Goal: Task Accomplishment & Management: Complete application form

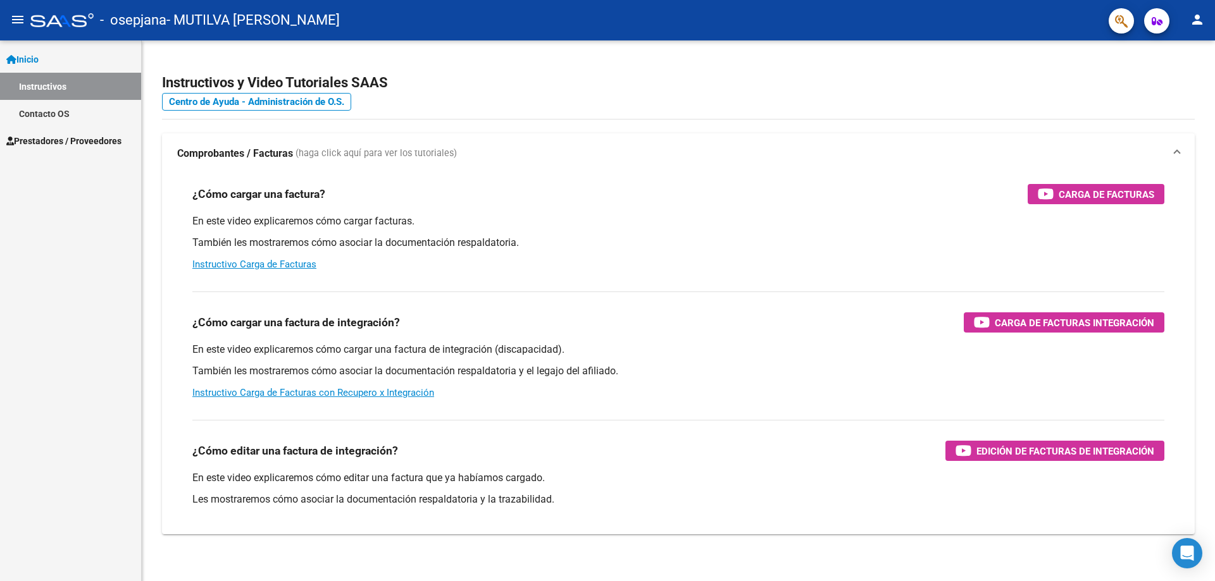
click at [68, 142] on span "Prestadores / Proveedores" at bounding box center [63, 141] width 115 height 14
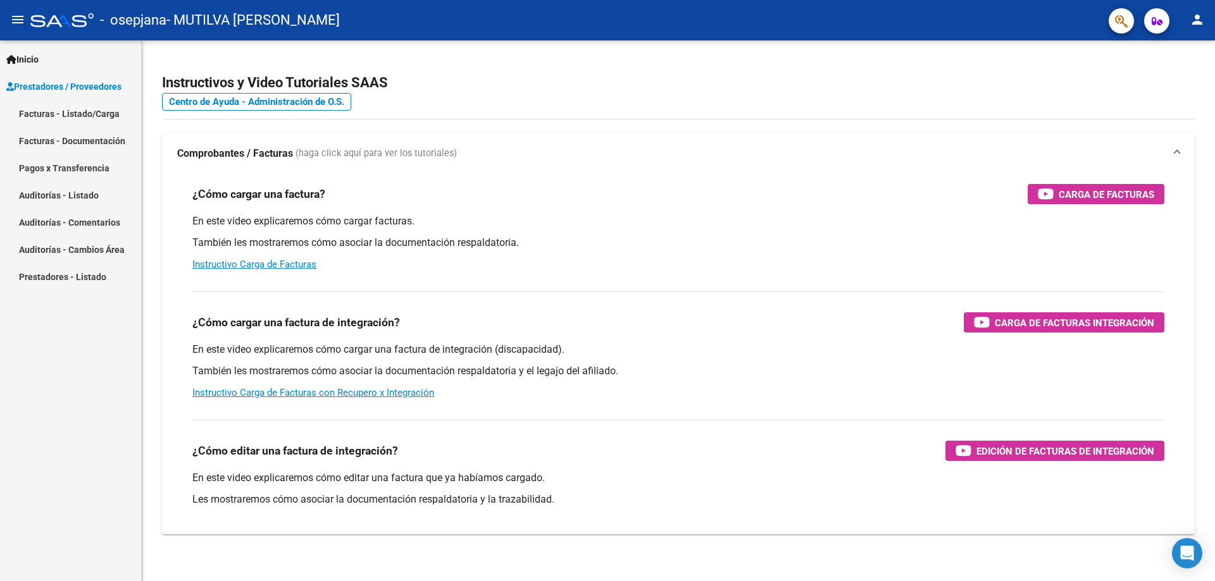
click at [75, 113] on link "Facturas - Listado/Carga" at bounding box center [70, 113] width 141 height 27
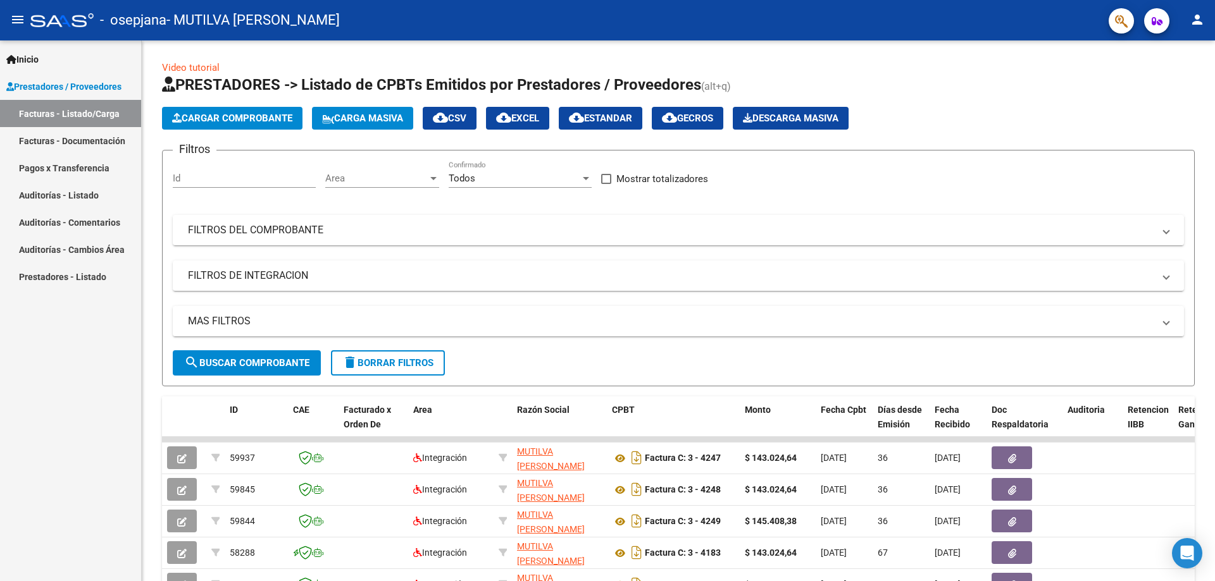
click at [197, 121] on span "Cargar Comprobante" at bounding box center [232, 118] width 120 height 11
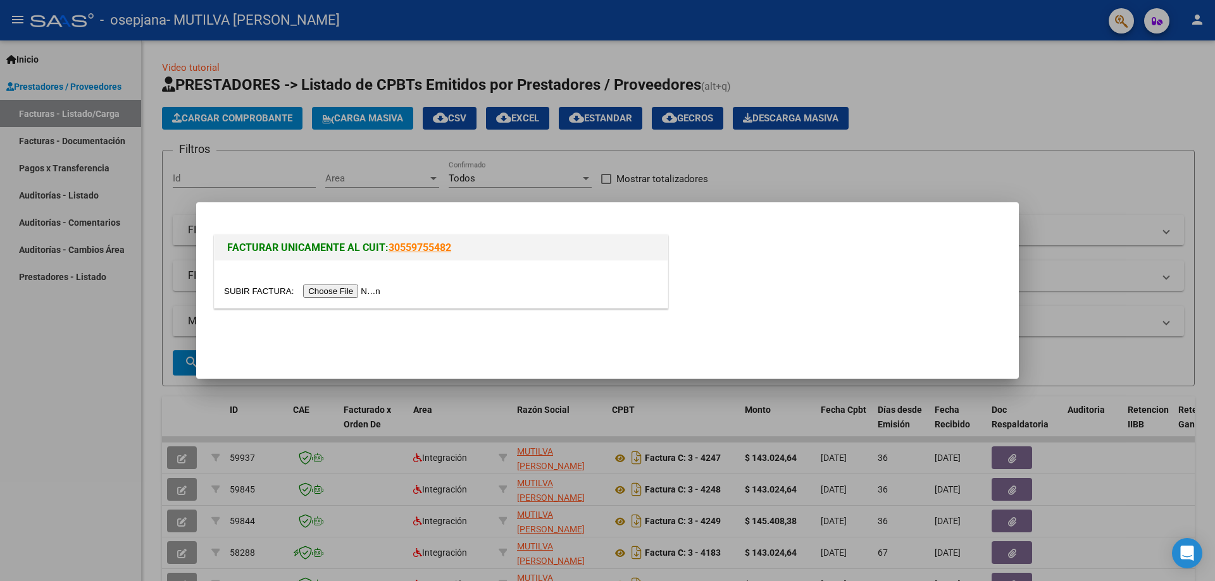
click at [330, 292] on input "file" at bounding box center [304, 291] width 160 height 13
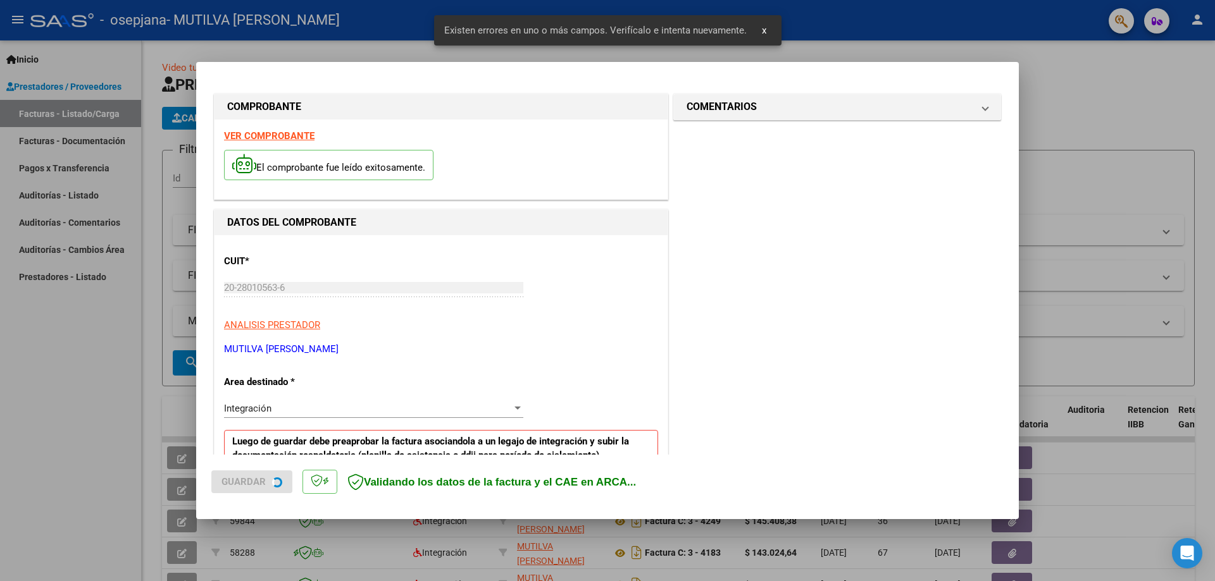
scroll to position [228, 0]
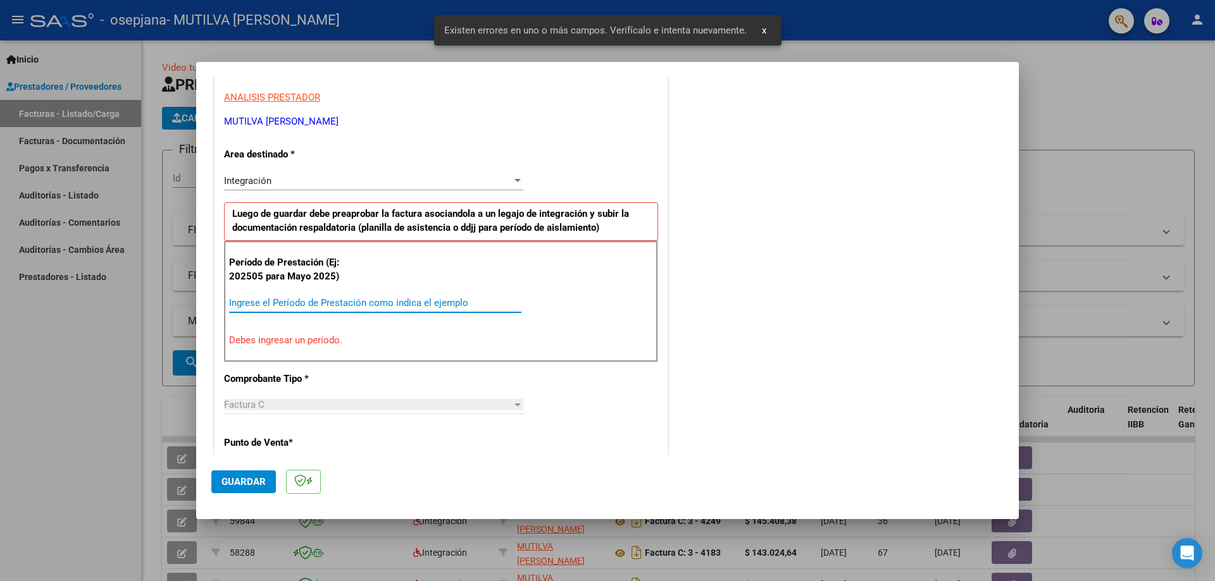
click at [351, 304] on input "Ingrese el Período de Prestación como indica el ejemplo" at bounding box center [375, 302] width 292 height 11
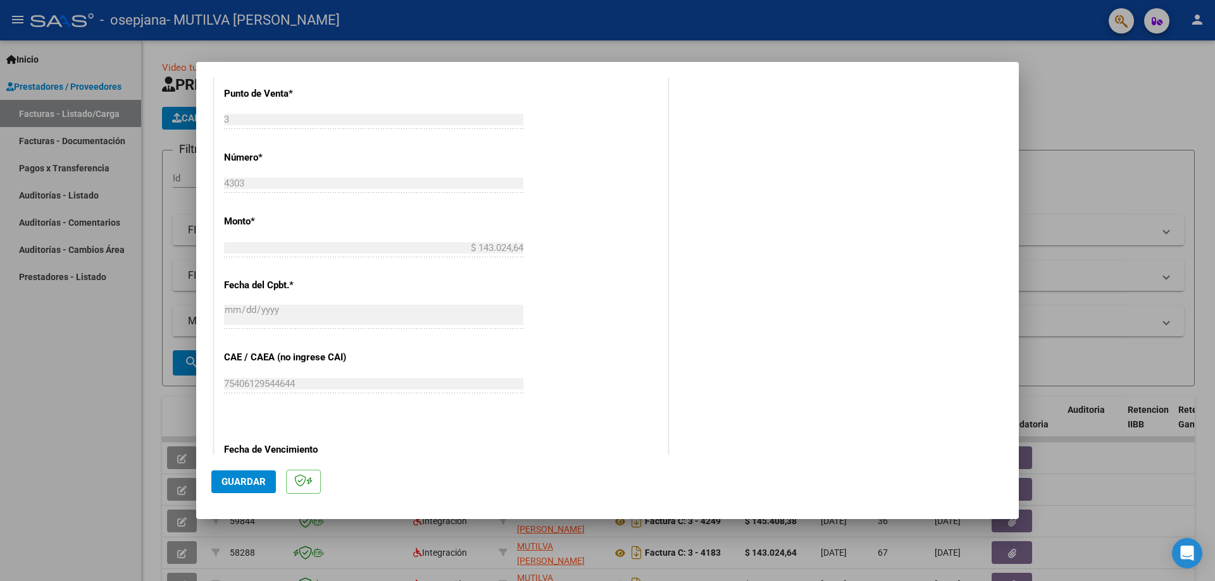
scroll to position [607, 0]
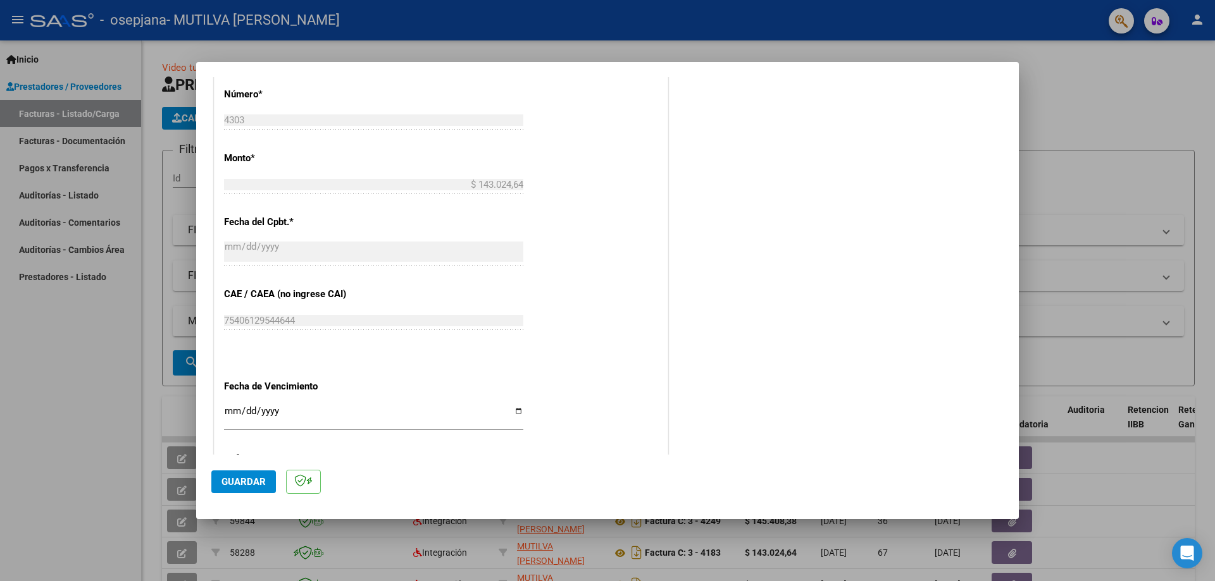
type input "202509"
click at [516, 417] on input "Ingresar la fecha" at bounding box center [373, 416] width 299 height 20
click at [513, 405] on div "Ingresar la fecha" at bounding box center [373, 417] width 299 height 27
click at [514, 409] on input "Ingresar la fecha" at bounding box center [373, 416] width 299 height 20
type input "[DATE]"
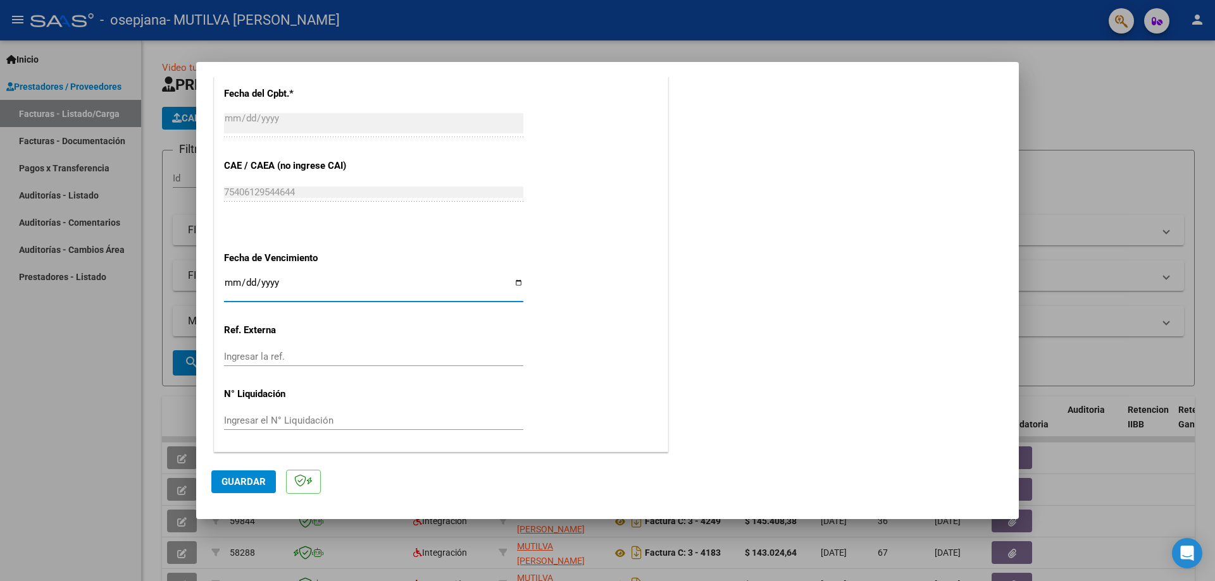
scroll to position [293, 0]
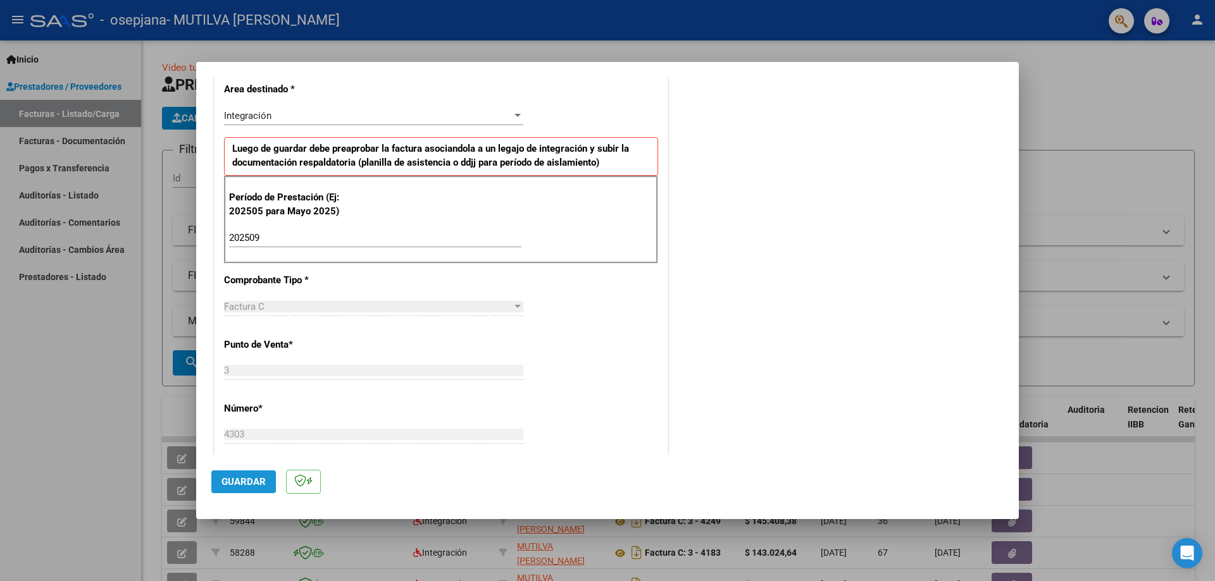
click at [254, 483] on span "Guardar" at bounding box center [243, 481] width 44 height 11
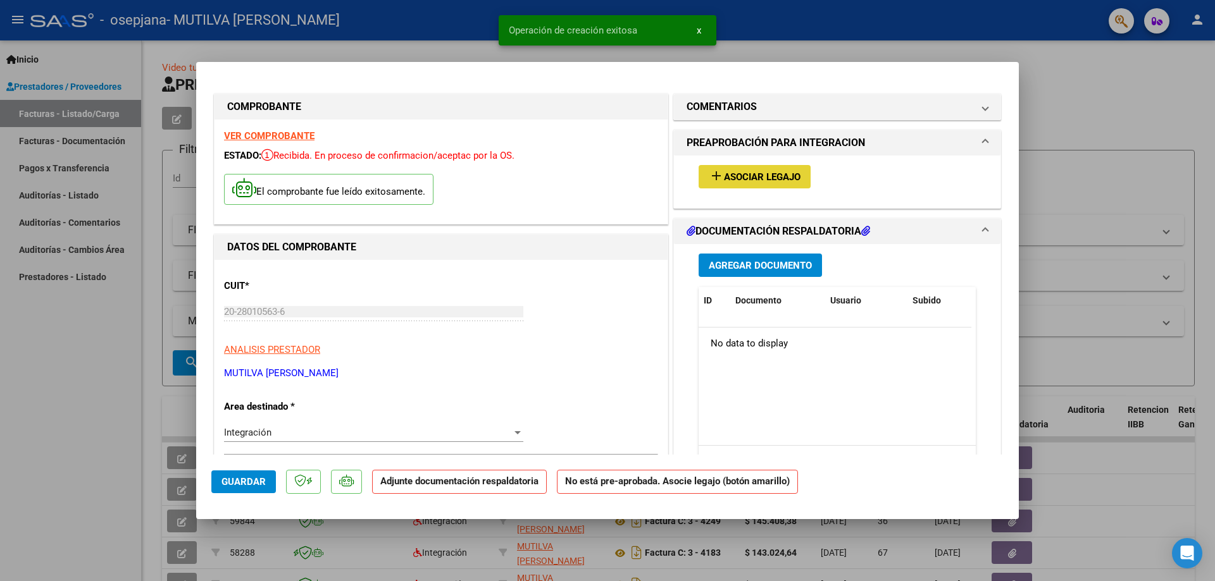
click at [798, 182] on button "add Asociar Legajo" at bounding box center [754, 176] width 112 height 23
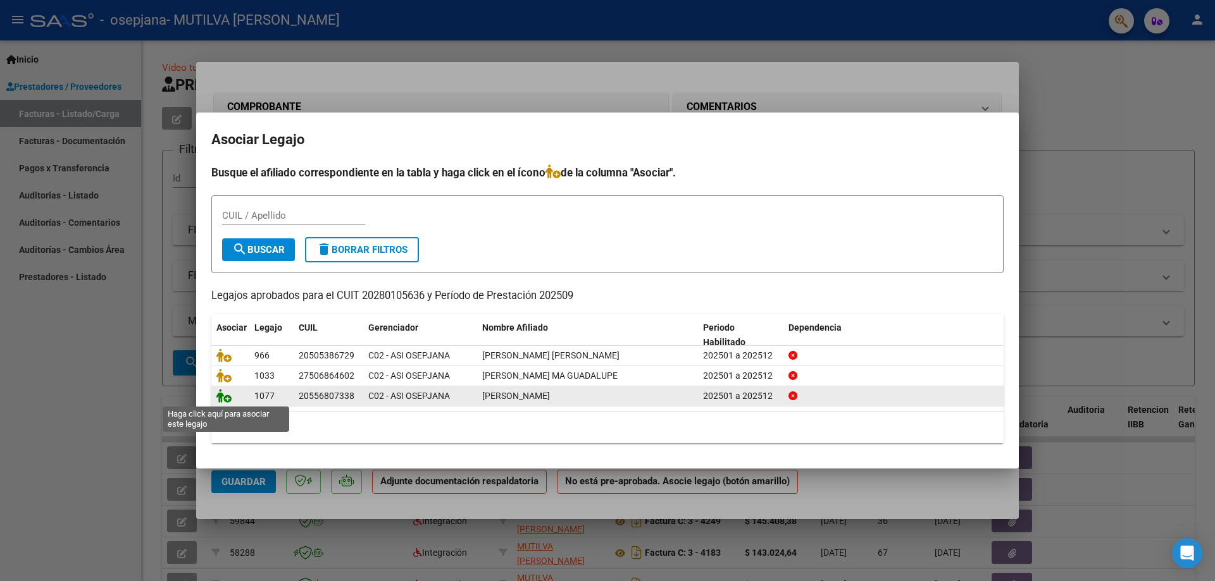
click at [220, 398] on icon at bounding box center [223, 396] width 15 height 14
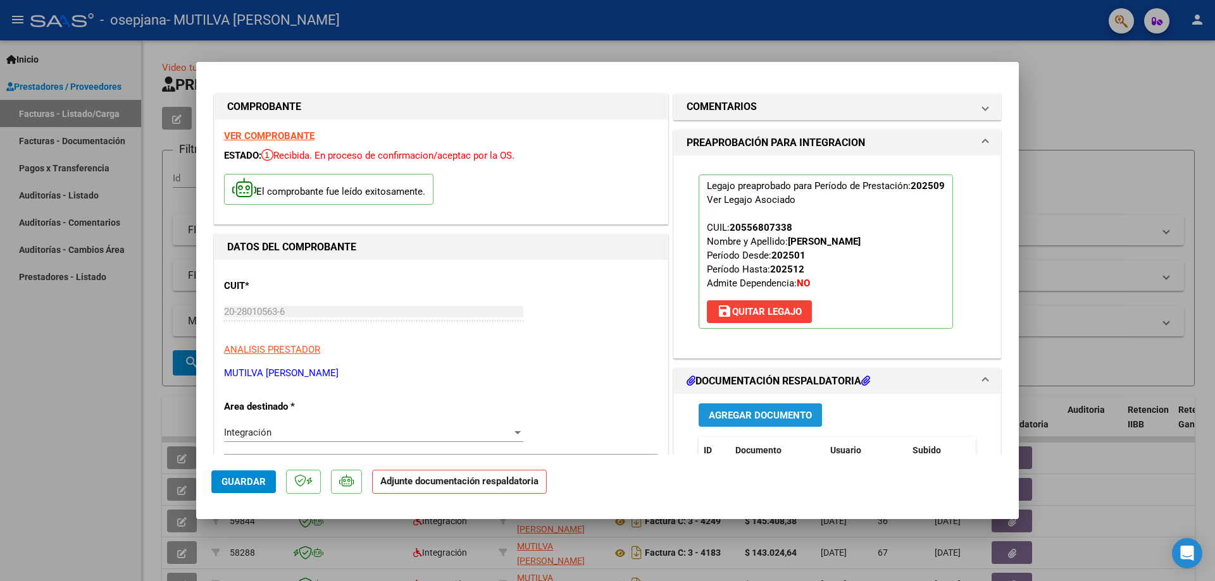
click at [753, 413] on span "Agregar Documento" at bounding box center [759, 415] width 103 height 11
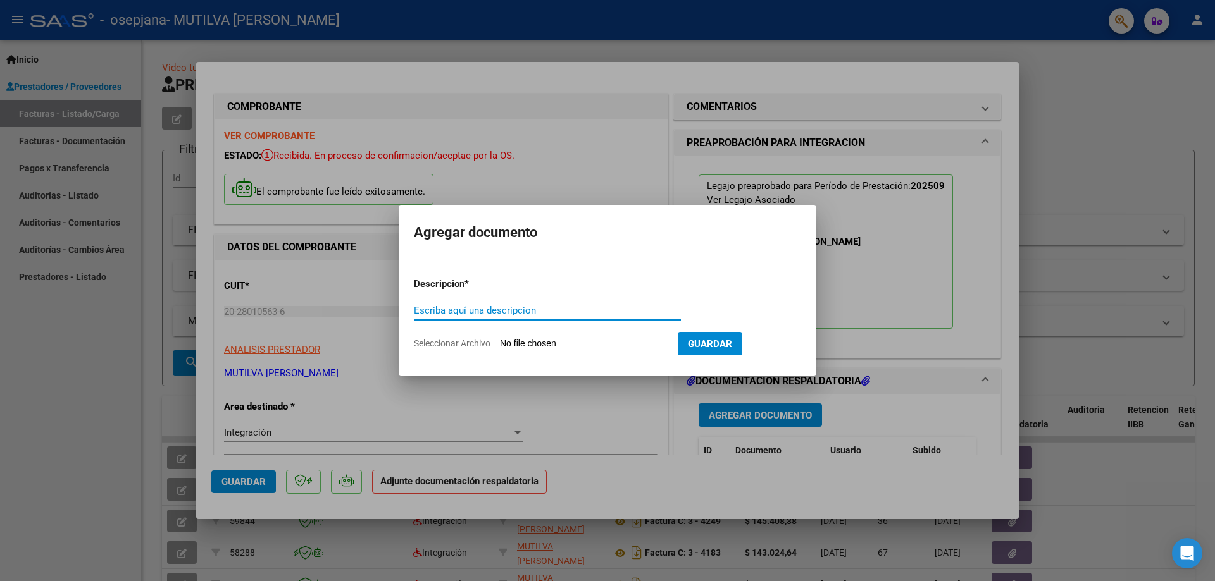
click at [623, 312] on input "Escriba aquí una descripcion" at bounding box center [547, 310] width 267 height 11
type input "FC"
click at [586, 344] on input "Seleccionar Archivo" at bounding box center [584, 344] width 168 height 12
type input "C:\fakepath\FA-C-0003-00004303.pdf"
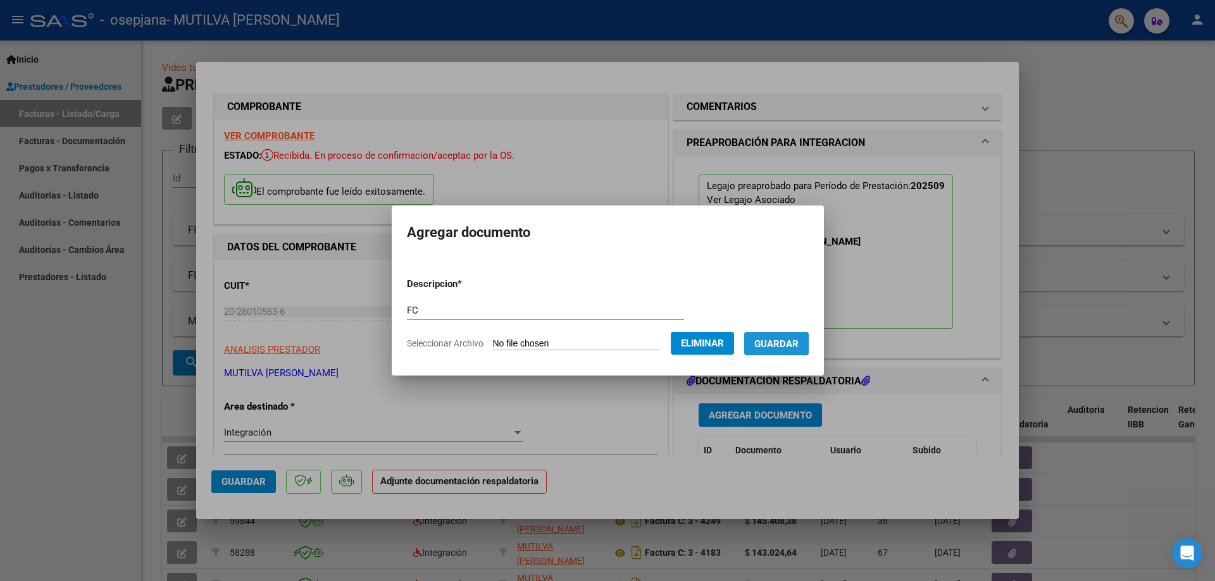
click at [798, 347] on span "Guardar" at bounding box center [776, 343] width 44 height 11
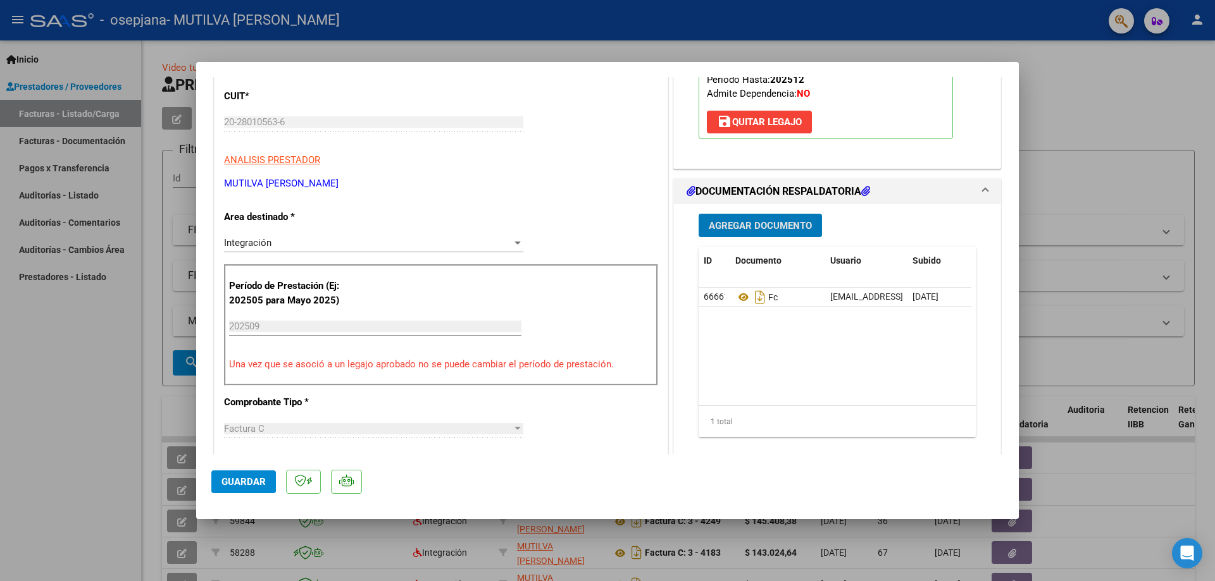
scroll to position [253, 0]
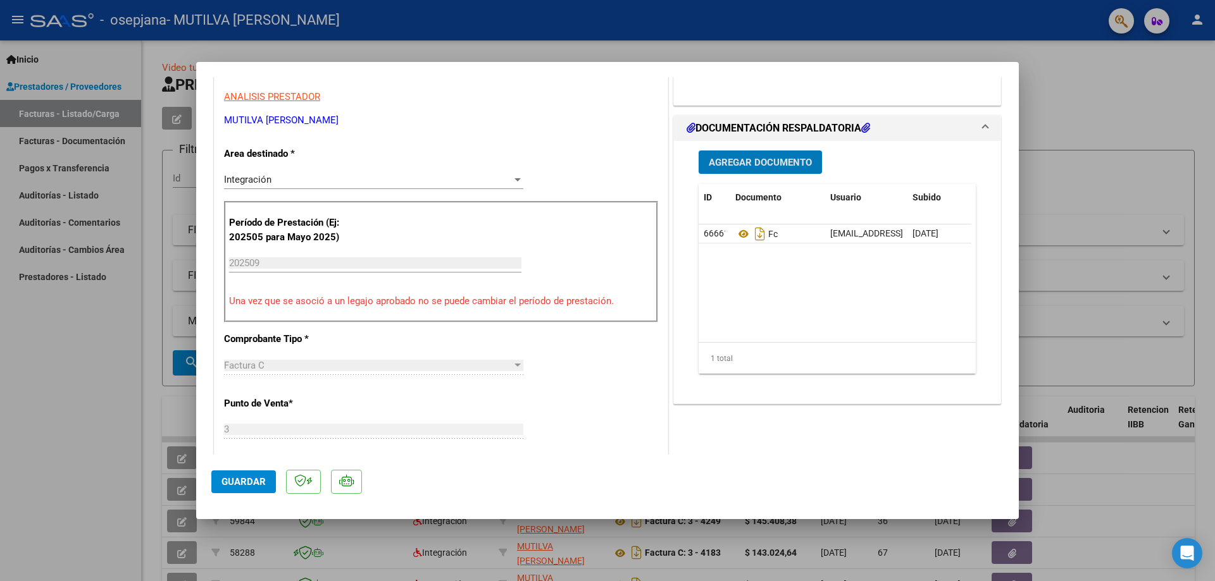
click at [750, 158] on span "Agregar Documento" at bounding box center [759, 162] width 103 height 11
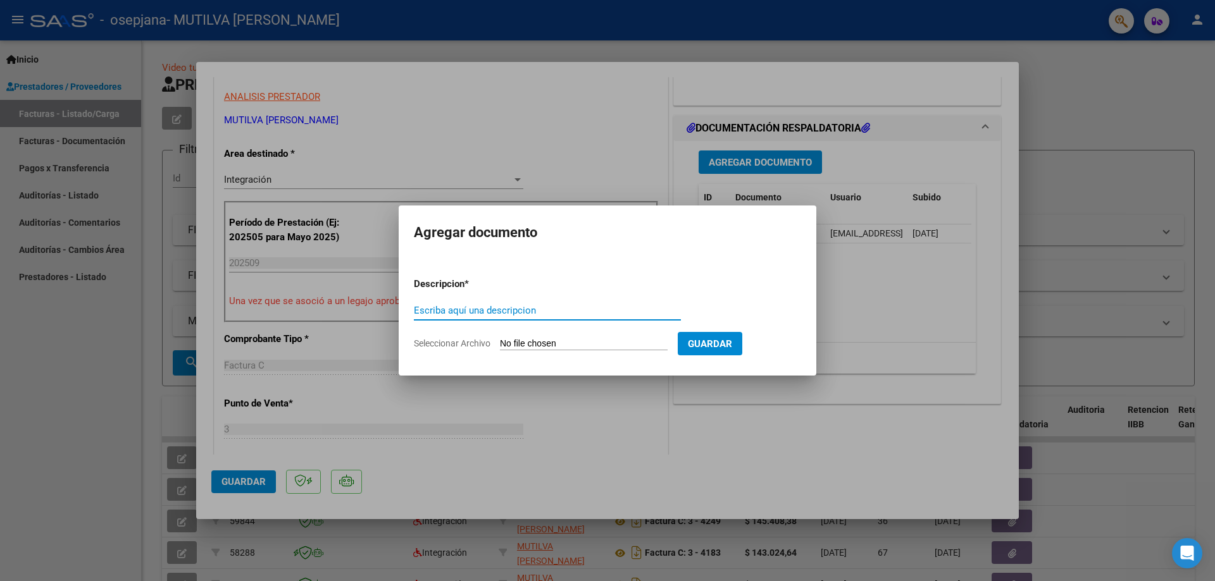
click at [499, 311] on input "Escriba aquí una descripcion" at bounding box center [547, 310] width 267 height 11
type input "PLANILLA"
click at [581, 340] on input "Seleccionar Archivo" at bounding box center [584, 344] width 168 height 12
type input "C:\fakepath\[PERSON_NAME].pdf"
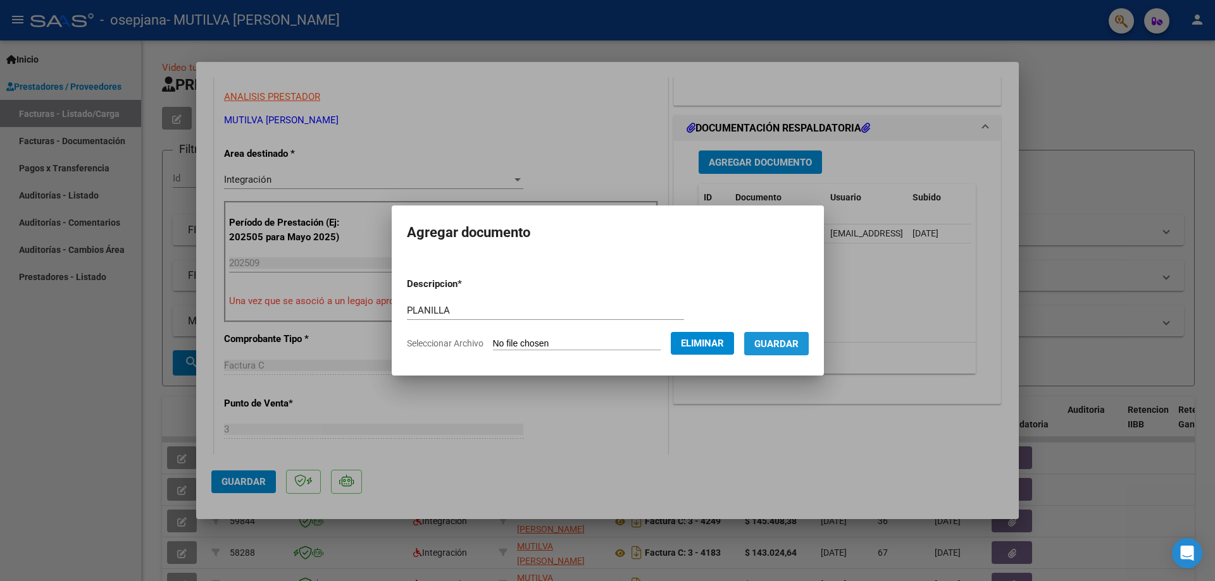
click at [787, 343] on span "Guardar" at bounding box center [776, 343] width 44 height 11
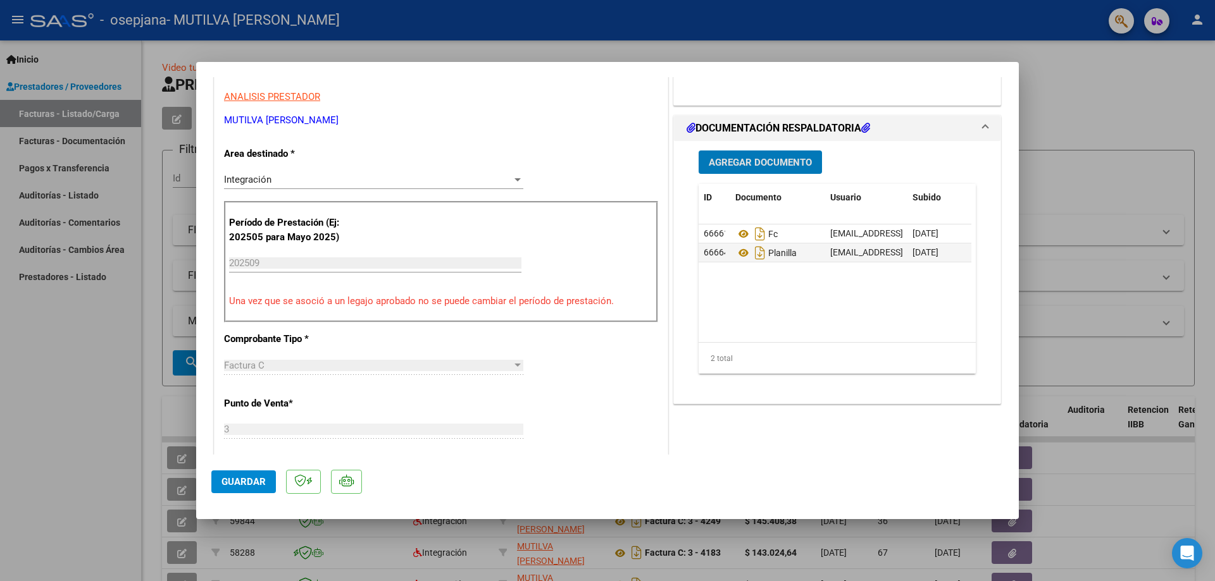
click at [747, 157] on span "Agregar Documento" at bounding box center [759, 162] width 103 height 11
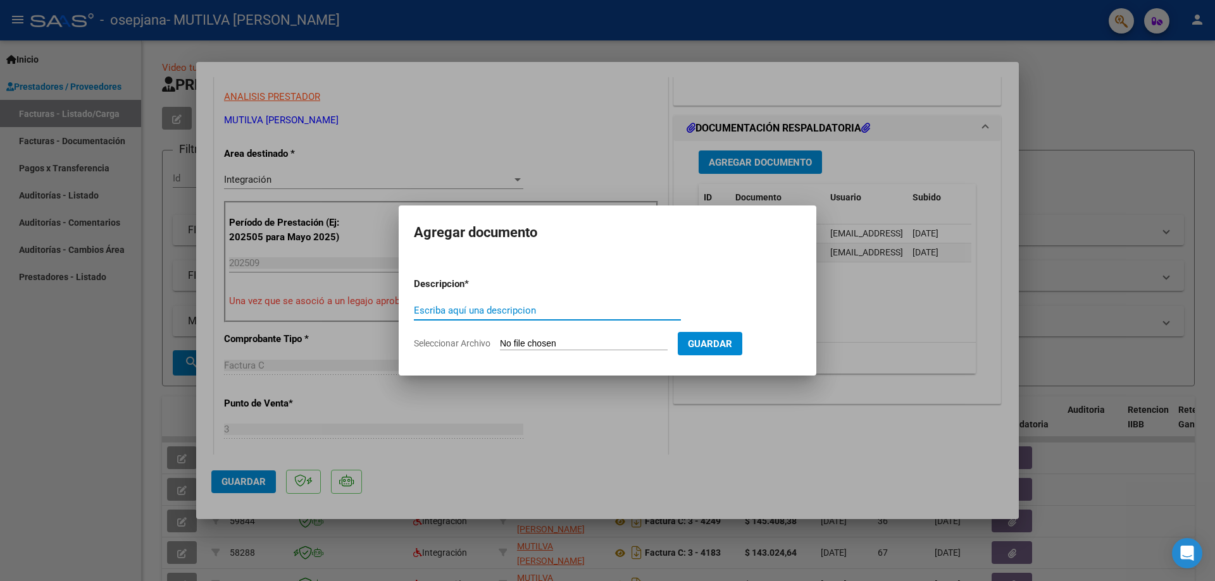
click at [592, 310] on input "Escriba aquí una descripcion" at bounding box center [547, 310] width 267 height 11
type input "CAE"
click at [586, 340] on input "Seleccionar Archivo" at bounding box center [584, 344] width 168 height 12
type input "C:\fakepath\AFIP CAE FC 4303.pdf"
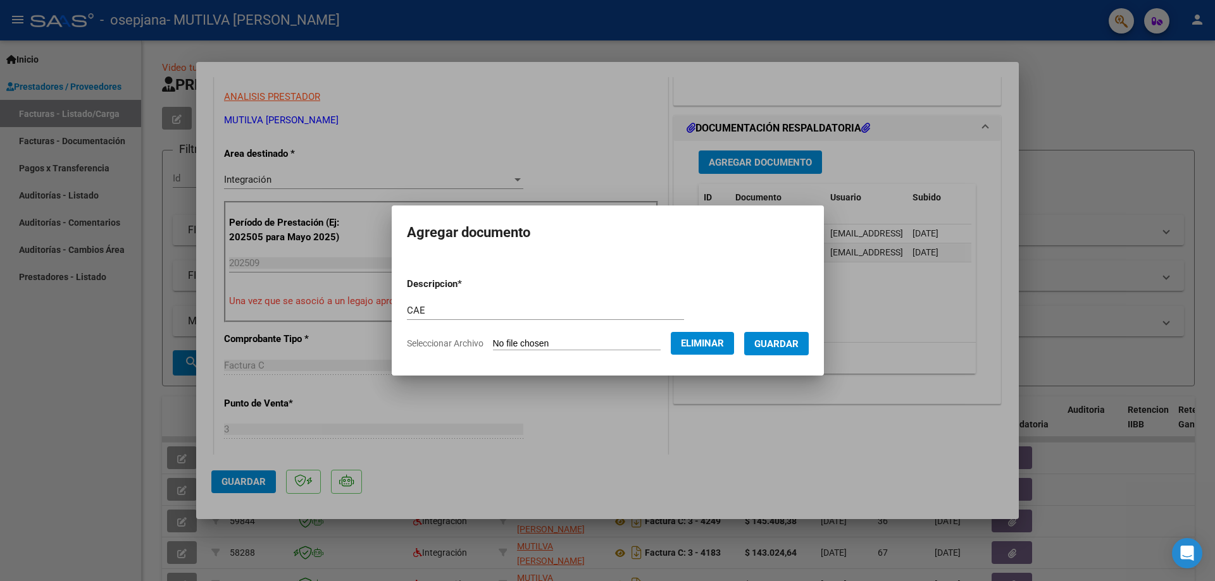
click at [808, 352] on button "Guardar" at bounding box center [776, 343] width 65 height 23
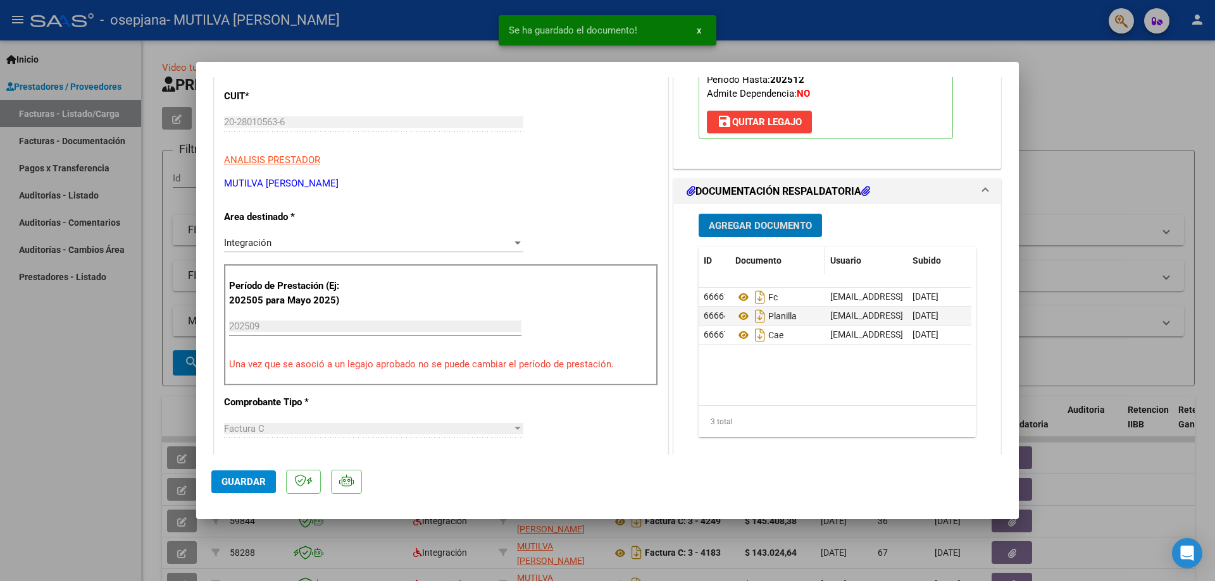
scroll to position [127, 0]
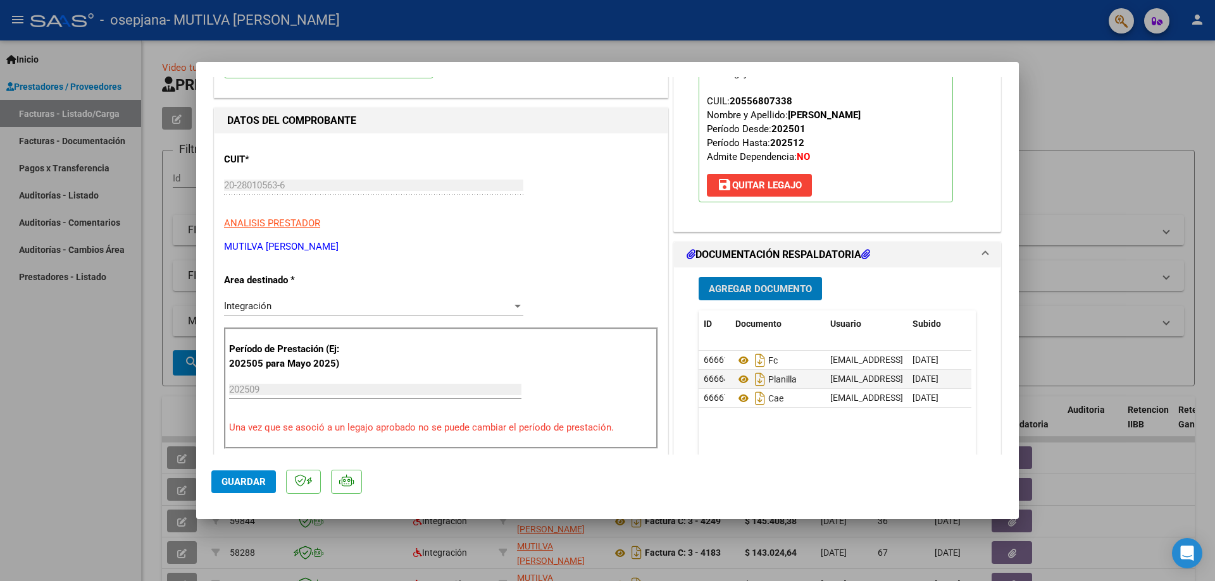
click at [756, 280] on button "Agregar Documento" at bounding box center [759, 288] width 123 height 23
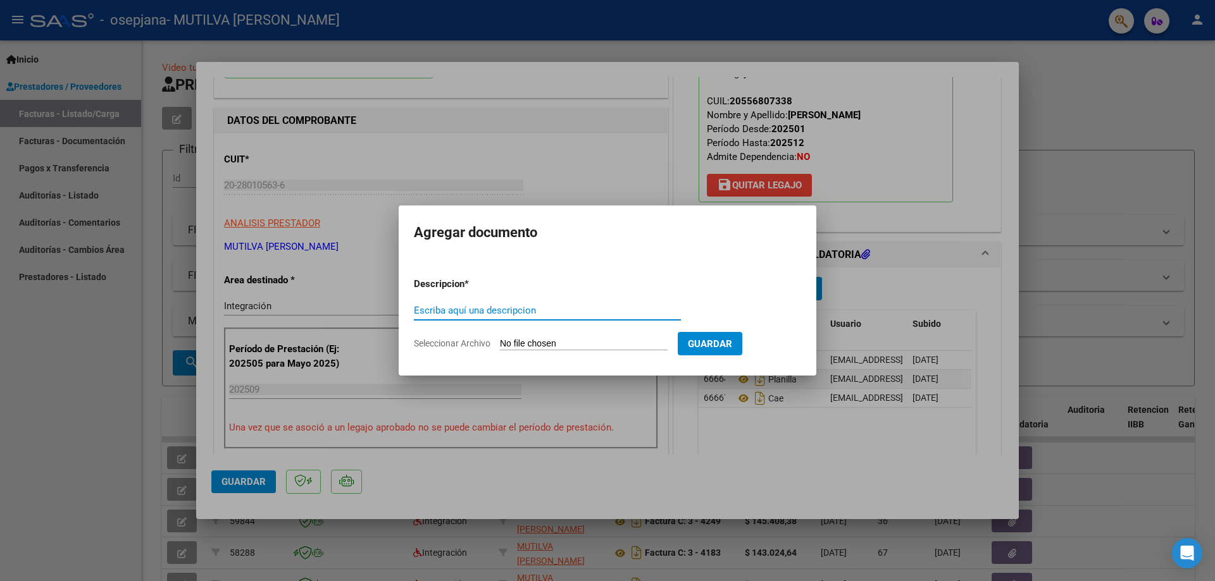
click at [641, 312] on input "Escriba aquí una descripcion" at bounding box center [547, 310] width 267 height 11
type input "RC AXEL"
click at [593, 347] on input "Seleccionar Archivo" at bounding box center [584, 344] width 168 height 12
type input "C:\fakepath\2165.pdf"
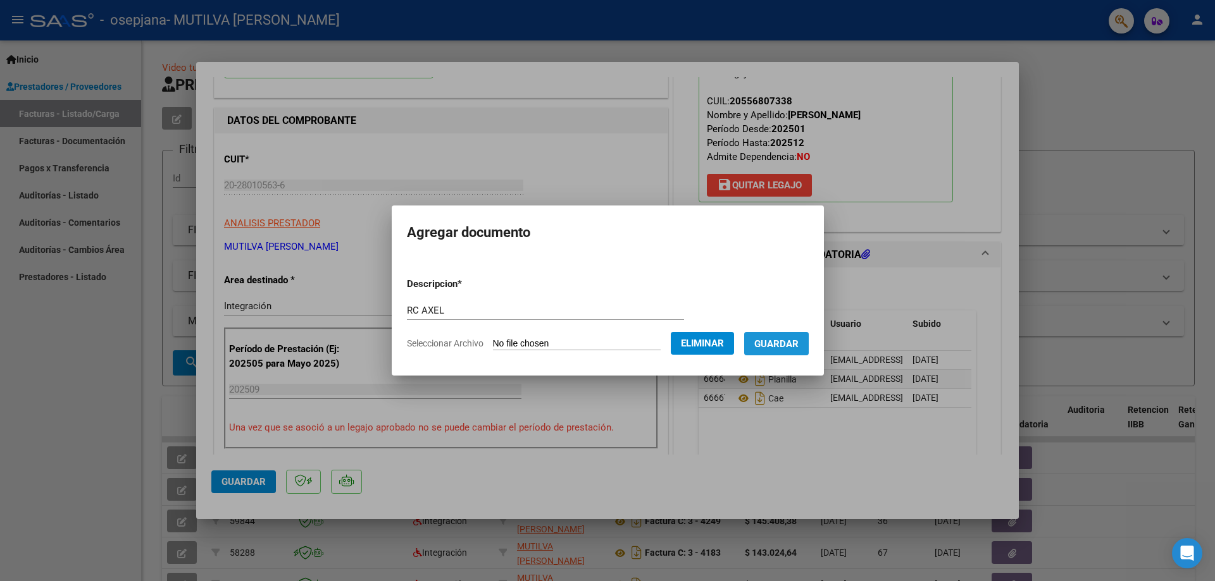
click at [779, 342] on span "Guardar" at bounding box center [776, 343] width 44 height 11
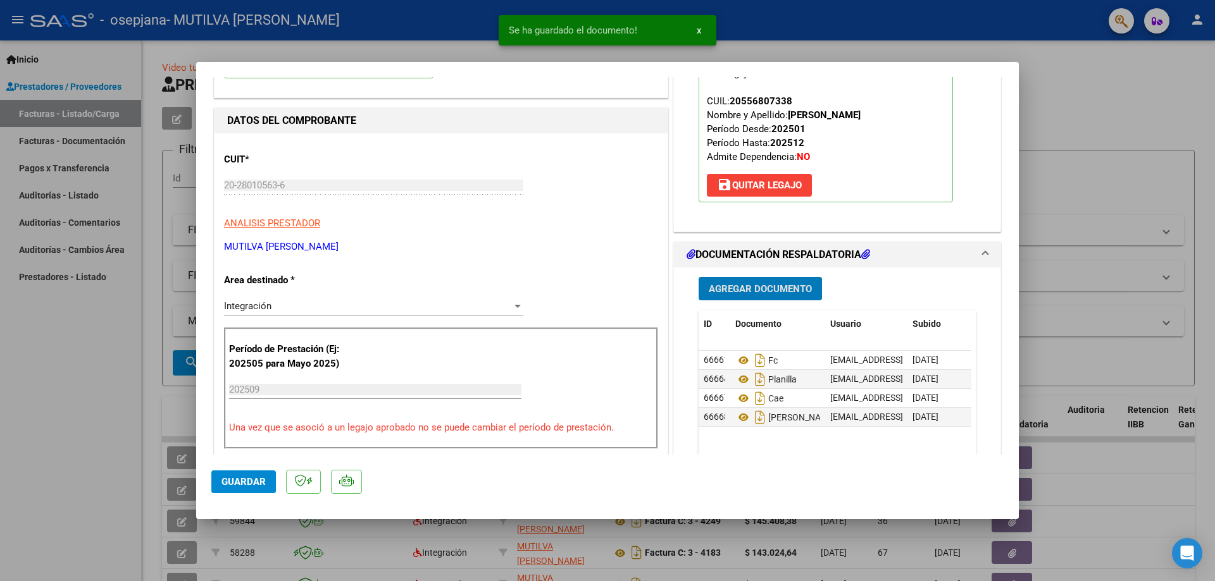
click at [751, 292] on span "Agregar Documento" at bounding box center [759, 288] width 103 height 11
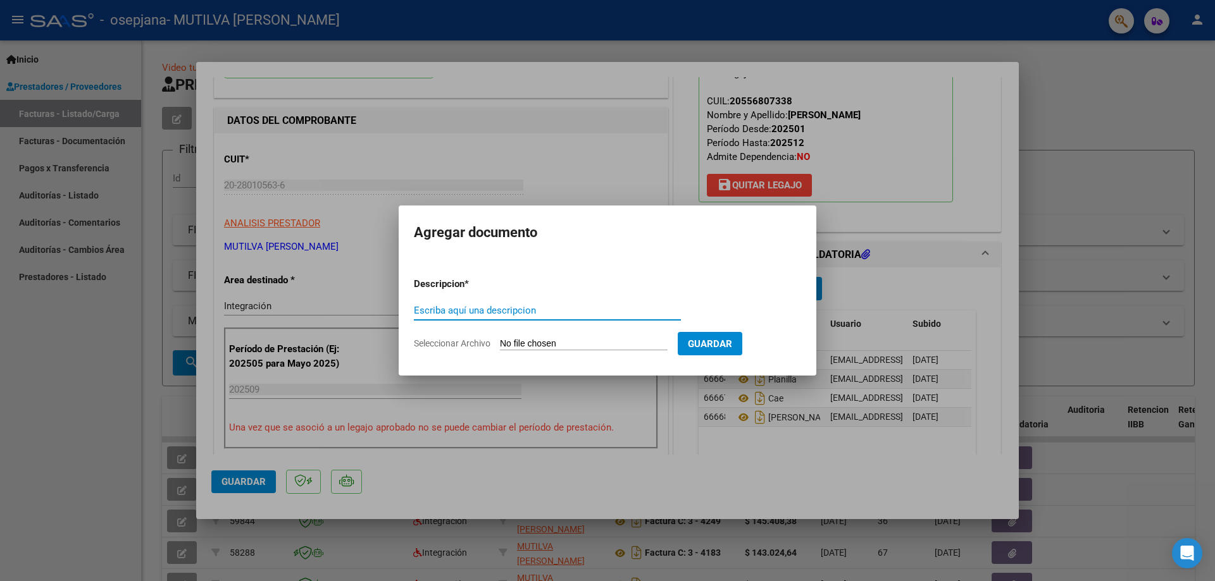
click at [547, 315] on input "Escriba aquí una descripcion" at bounding box center [547, 310] width 267 height 11
type input "RC2144"
click at [580, 340] on input "Seleccionar Archivo" at bounding box center [584, 344] width 168 height 12
type input "C:\fakepath\2144.pdf"
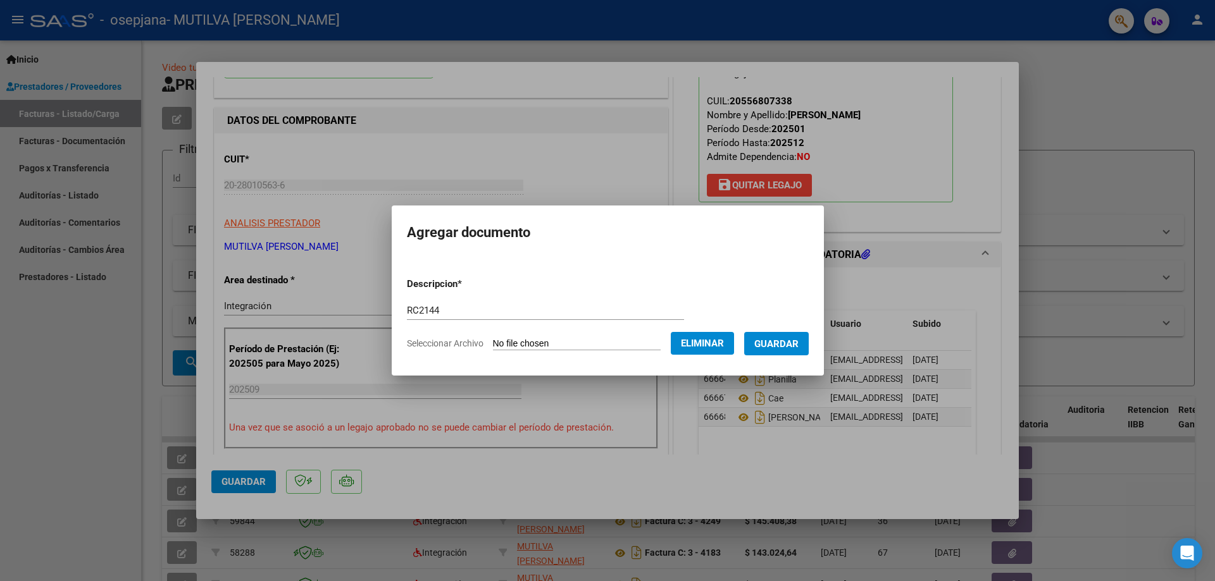
click at [789, 343] on span "Guardar" at bounding box center [776, 343] width 44 height 11
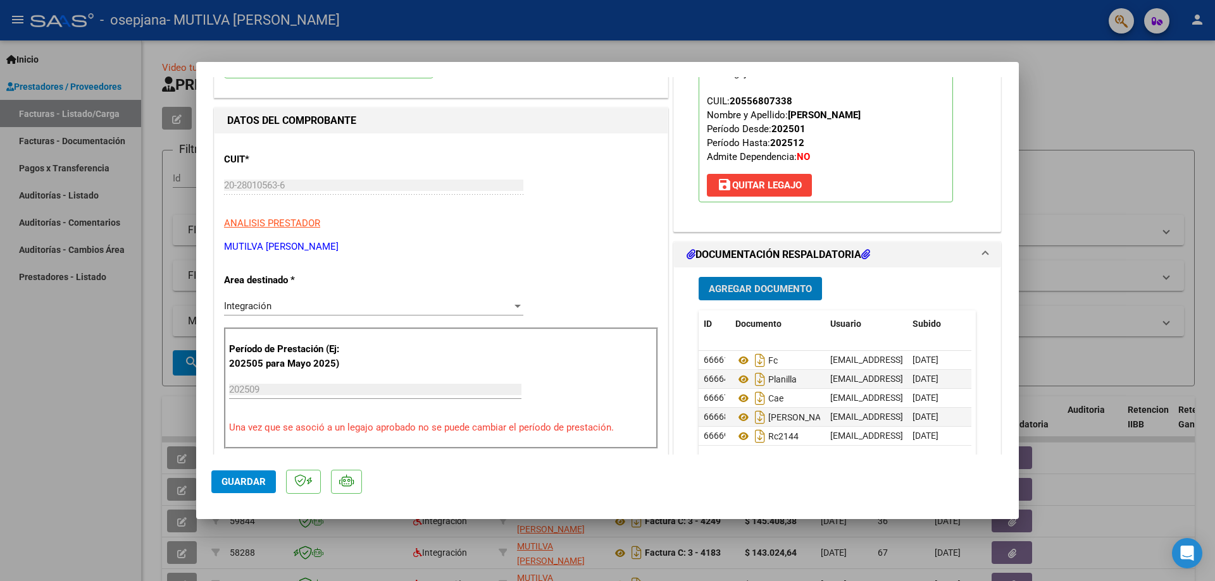
click at [714, 287] on span "Agregar Documento" at bounding box center [759, 288] width 103 height 11
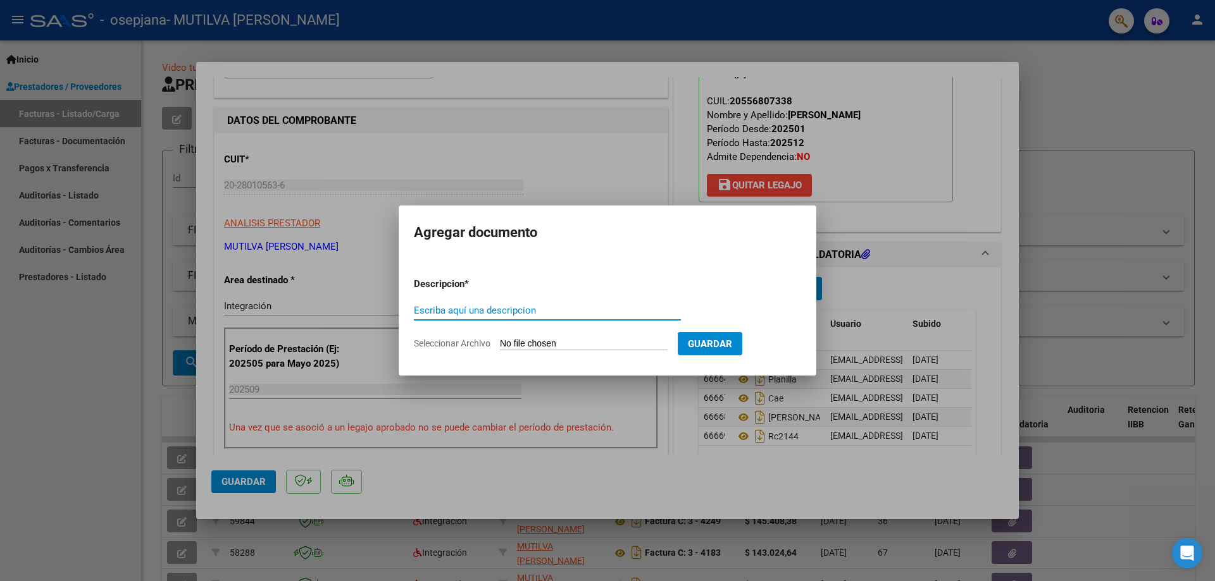
click at [438, 312] on input "Escriba aquí una descripcion" at bounding box center [547, 310] width 267 height 11
type input "RC 2142"
click at [578, 345] on input "Seleccionar Archivo" at bounding box center [584, 344] width 168 height 12
type input "C:\fakepath\2142.pdf"
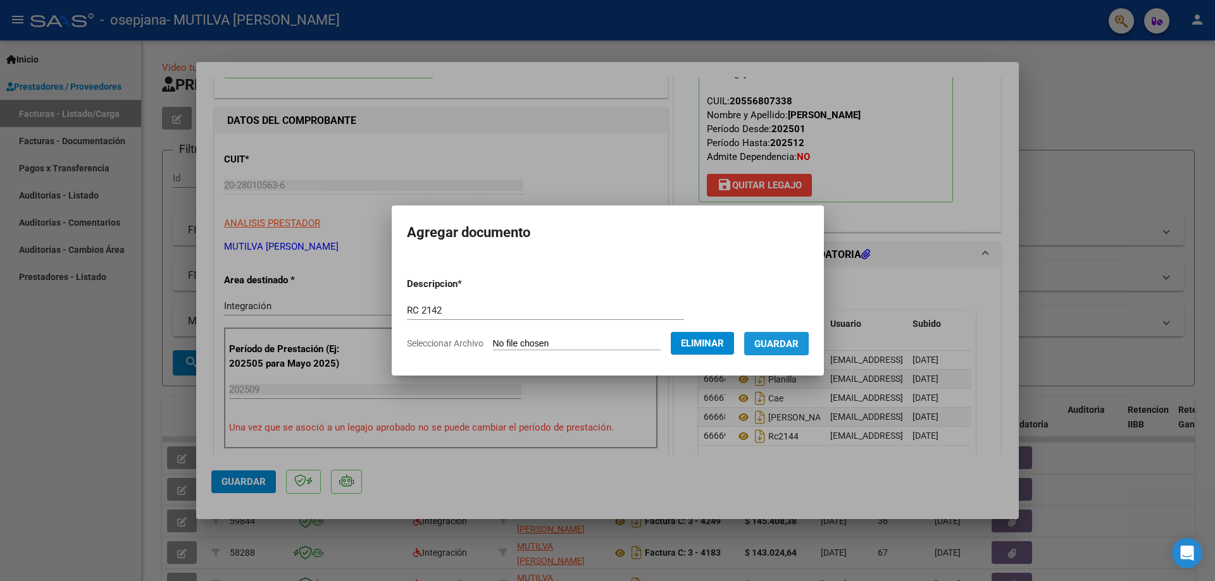
click at [798, 340] on span "Guardar" at bounding box center [776, 343] width 44 height 11
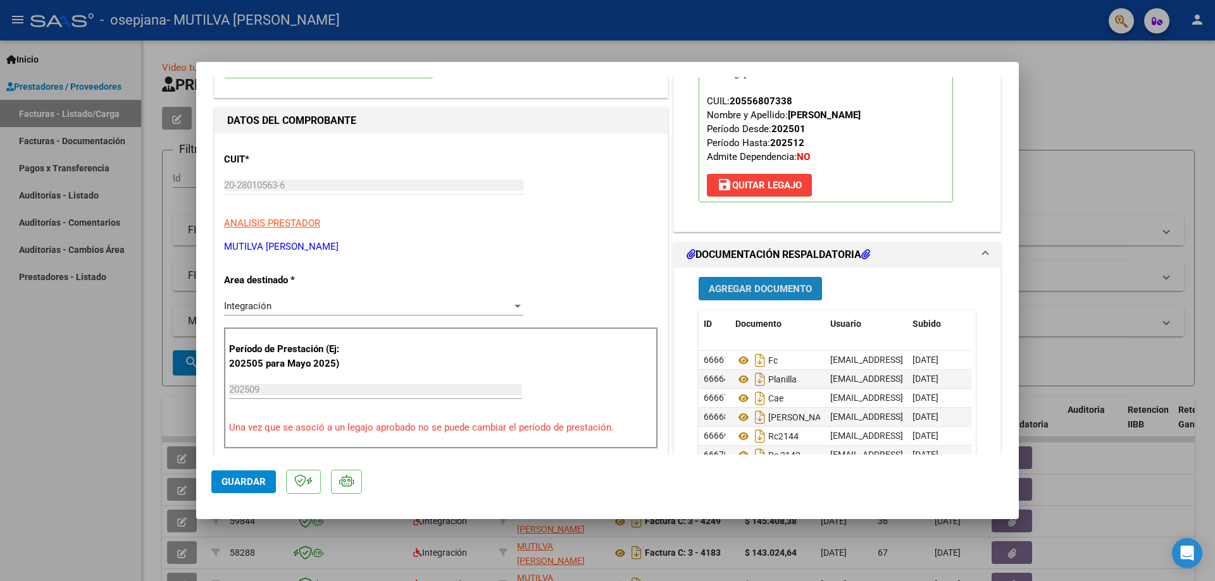
click at [781, 281] on button "Agregar Documento" at bounding box center [759, 288] width 123 height 23
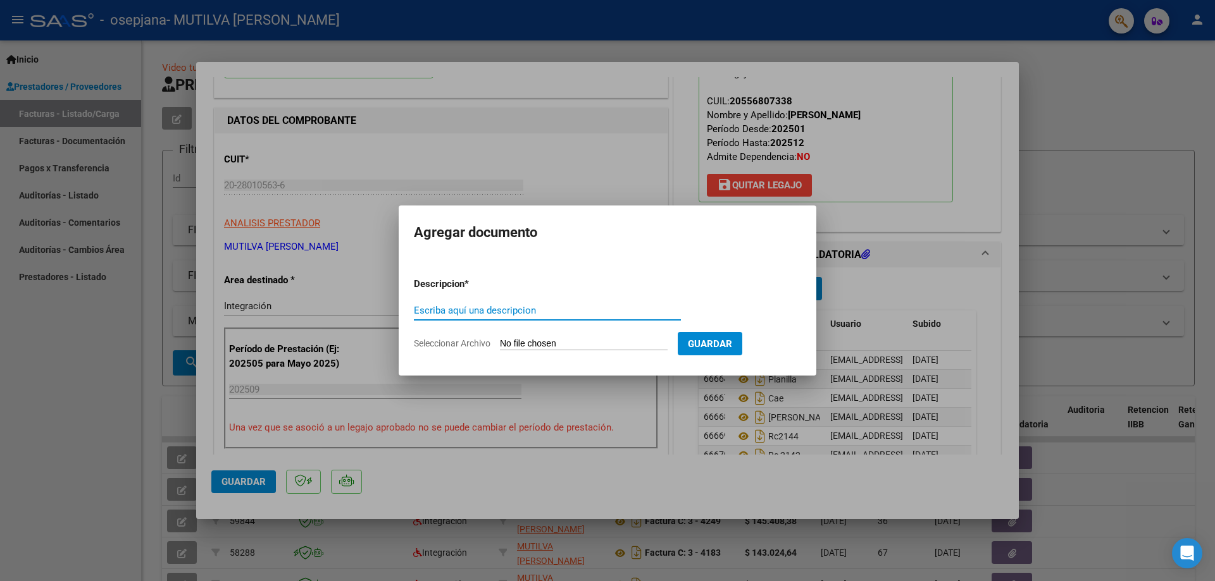
click at [616, 316] on input "Escriba aquí una descripcion" at bounding box center [547, 310] width 267 height 11
type input "O-P RC 2142 AXEL"
click at [609, 341] on input "Seleccionar Archivo" at bounding box center [584, 344] width 168 height 12
type input "C:\fakepath\orden de pago rc 2142 [PERSON_NAME].pdf"
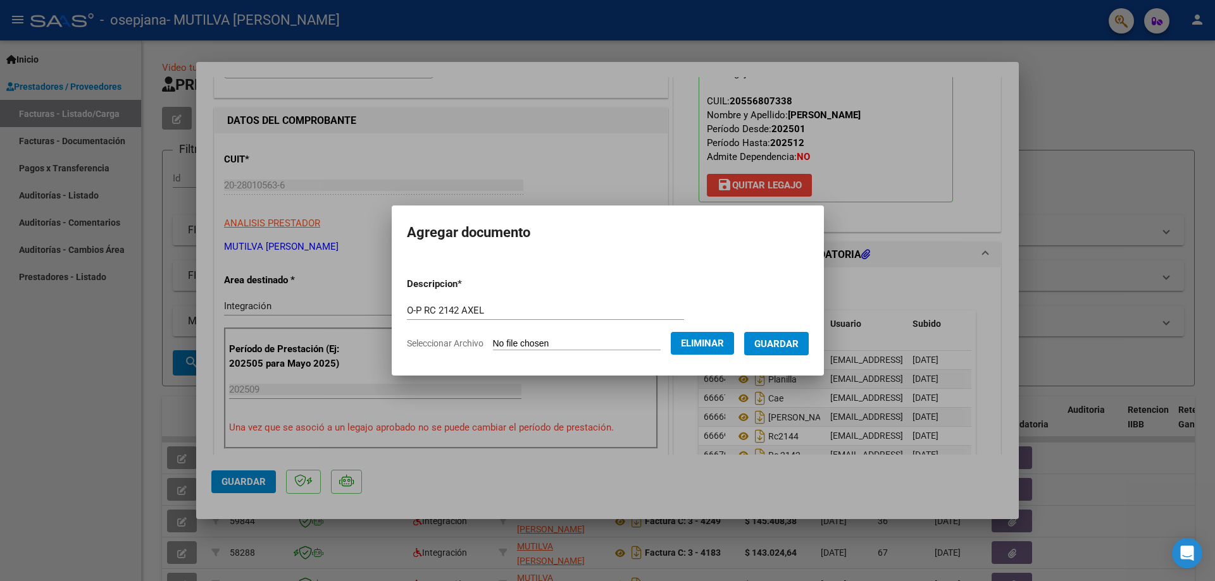
click at [786, 345] on span "Guardar" at bounding box center [776, 343] width 44 height 11
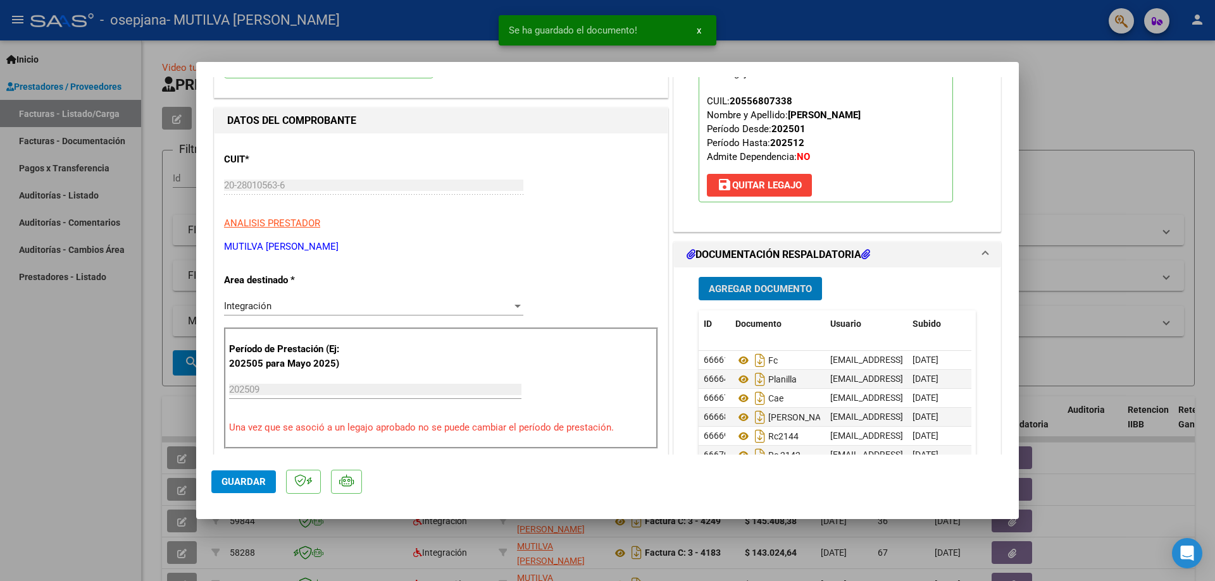
click at [775, 292] on span "Agregar Documento" at bounding box center [759, 288] width 103 height 11
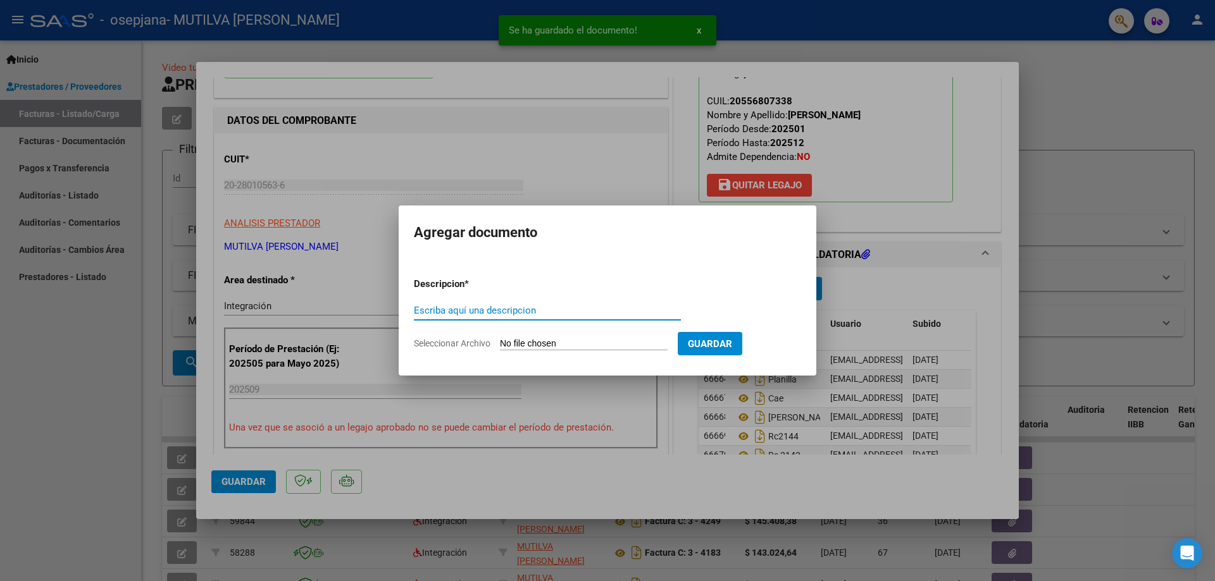
click at [616, 309] on input "Escriba aquí una descripcion" at bounding box center [547, 310] width 267 height 11
type input "O-P RC2165"
click at [526, 342] on input "Seleccionar Archivo" at bounding box center [584, 344] width 168 height 12
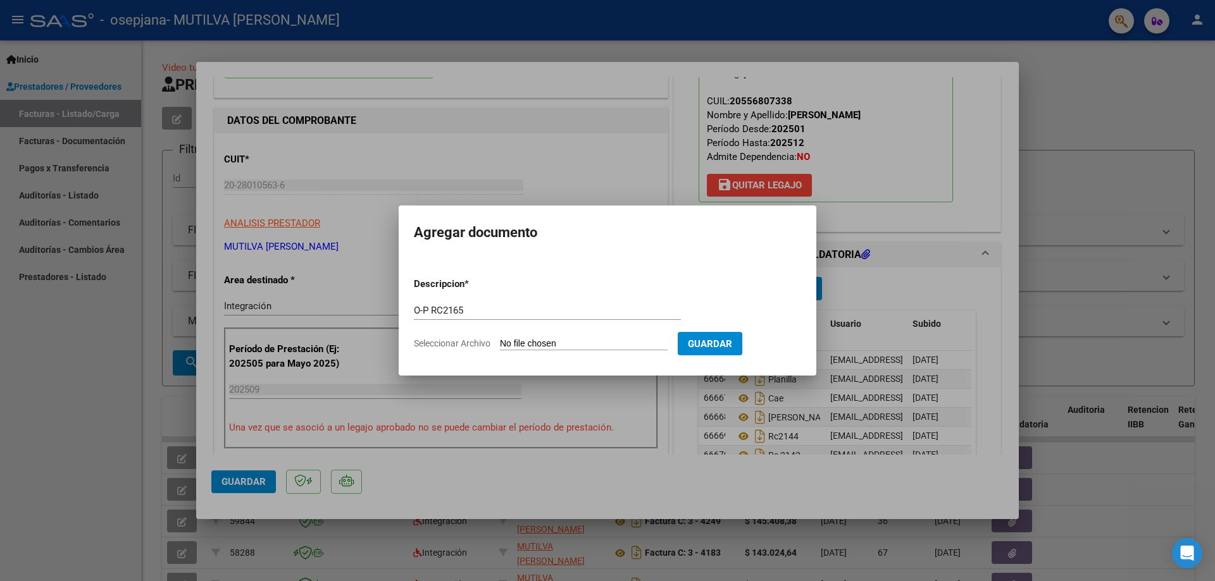
type input "C:\fakepath\orden de pago rc 2144 [PERSON_NAME].pdf"
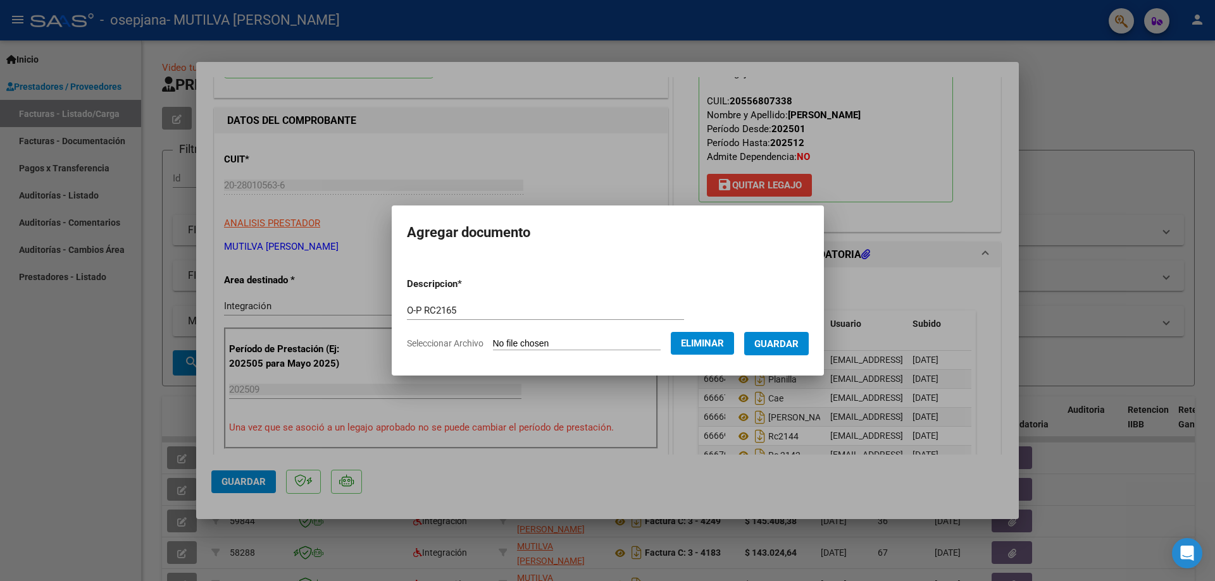
click at [453, 305] on input "O-P RC2165" at bounding box center [545, 310] width 277 height 11
type input "O-P RC2144"
click at [791, 347] on span "Guardar" at bounding box center [776, 343] width 44 height 11
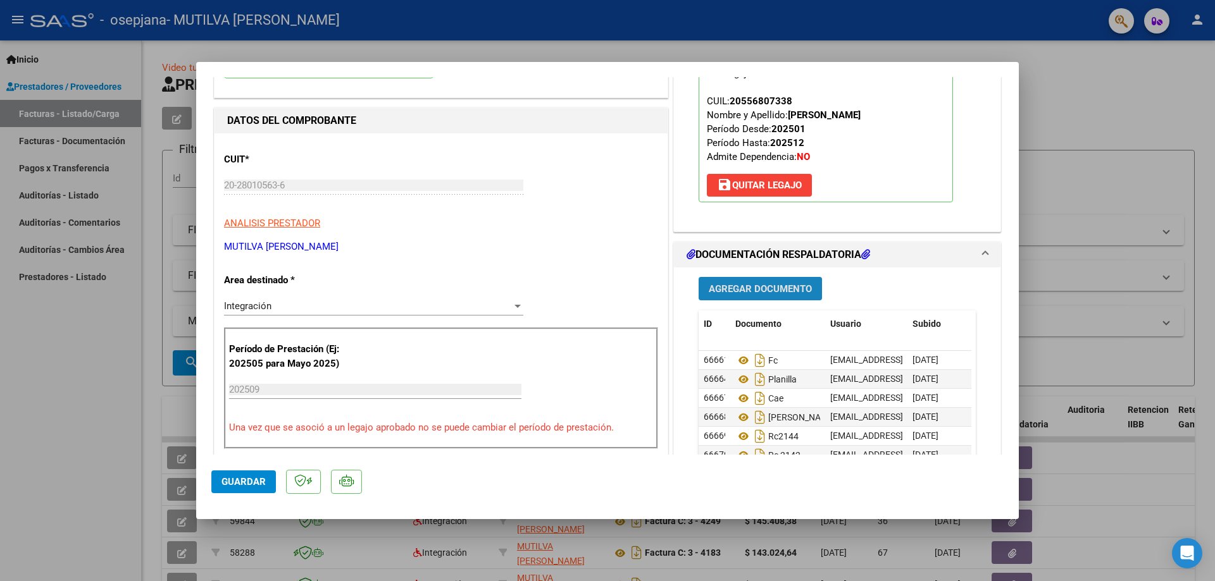
click at [752, 294] on span "Agregar Documento" at bounding box center [759, 288] width 103 height 11
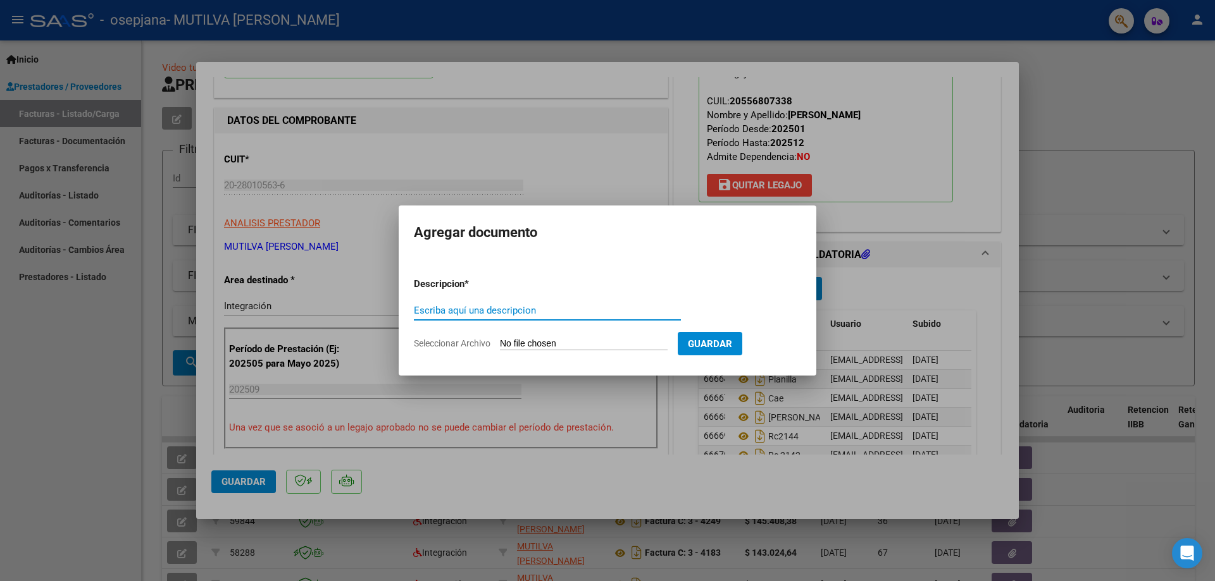
click at [541, 308] on input "Escriba aquí una descripcion" at bounding box center [547, 310] width 267 height 11
type input "O-P RC 2165"
click at [590, 349] on input "Seleccionar Archivo" at bounding box center [584, 344] width 168 height 12
type input "C:\fakepath\orden de pago axel RC 2165.pdf"
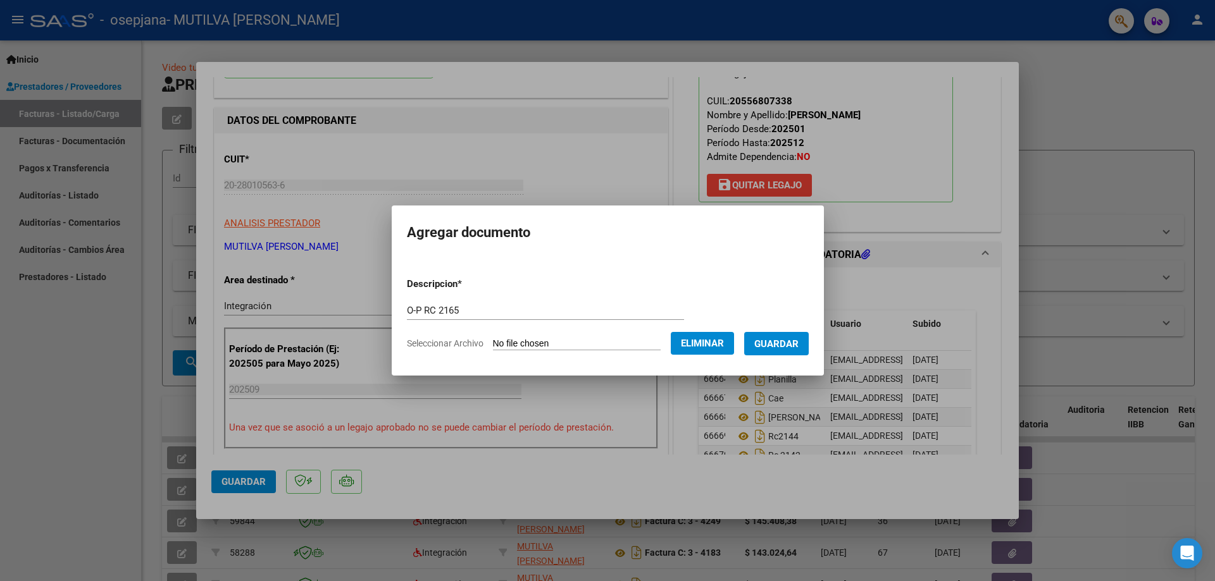
click at [798, 338] on span "Guardar" at bounding box center [776, 343] width 44 height 11
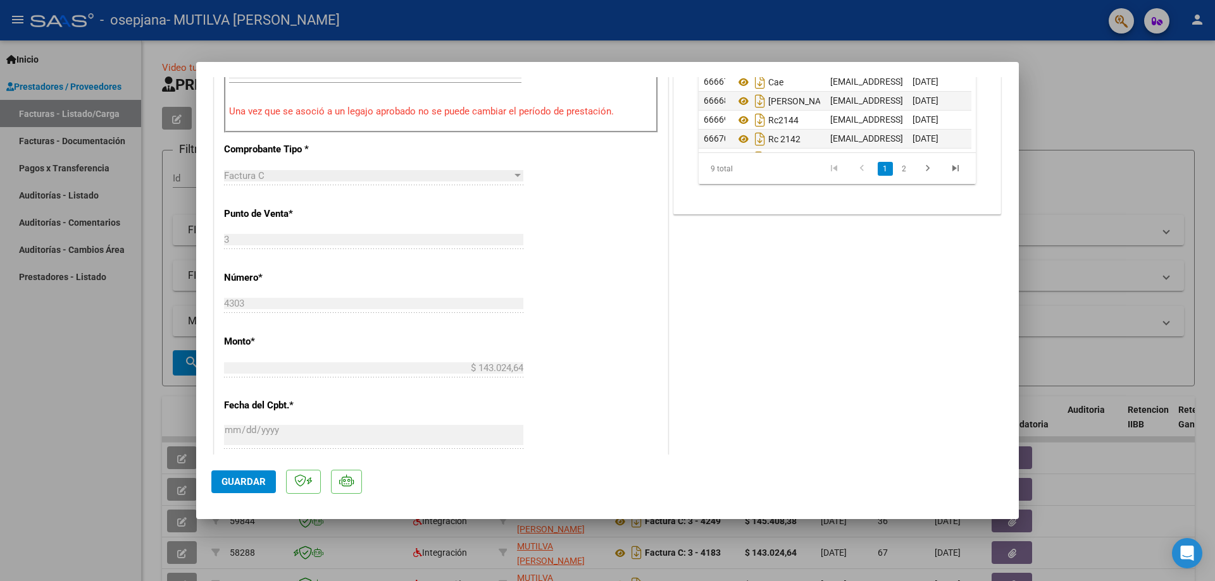
scroll to position [506, 0]
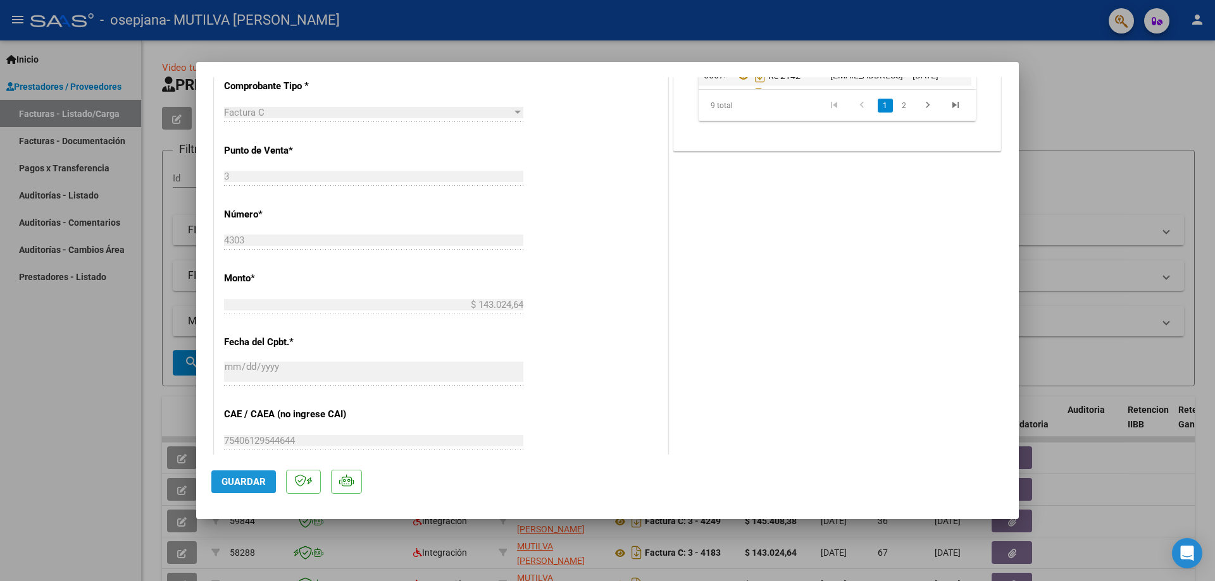
click at [251, 485] on span "Guardar" at bounding box center [243, 481] width 44 height 11
click at [723, 533] on div at bounding box center [607, 290] width 1215 height 581
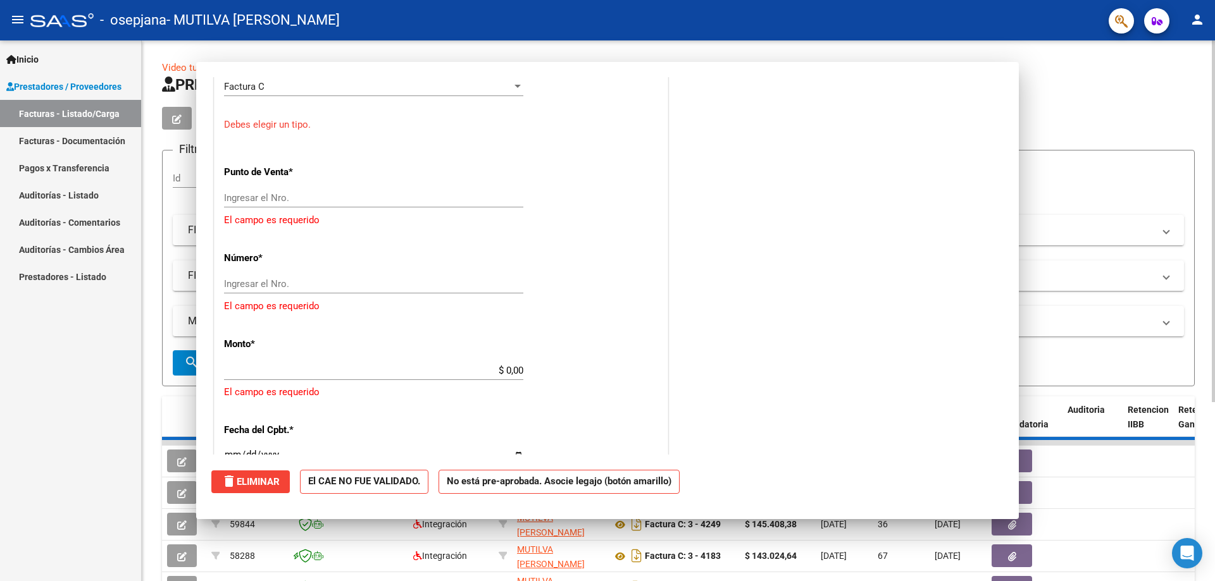
scroll to position [0, 0]
